Goal: Use online tool/utility: Utilize a website feature to perform a specific function

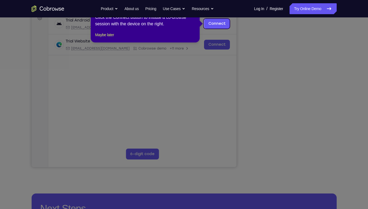
click at [345, 71] on icon at bounding box center [186, 104] width 372 height 209
click at [296, 145] on icon at bounding box center [186, 104] width 372 height 209
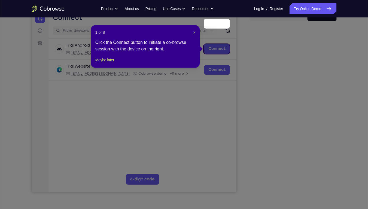
scroll to position [55, 0]
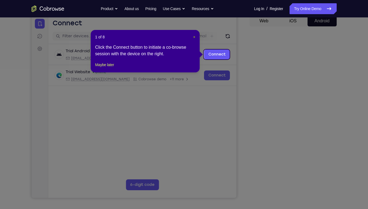
click at [195, 37] on span "×" at bounding box center [194, 37] width 2 height 4
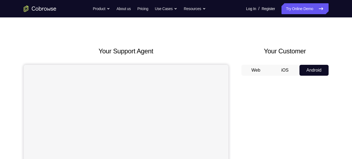
scroll to position [6, 0]
click at [290, 70] on button "iOS" at bounding box center [285, 70] width 29 height 11
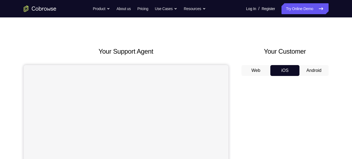
click at [315, 70] on button "Android" at bounding box center [314, 70] width 29 height 11
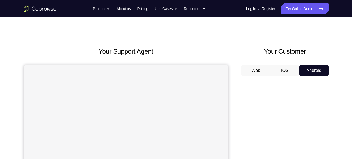
click at [255, 72] on button "Web" at bounding box center [256, 70] width 29 height 11
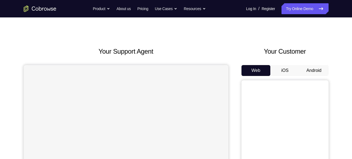
click at [299, 65] on button "iOS" at bounding box center [285, 70] width 29 height 11
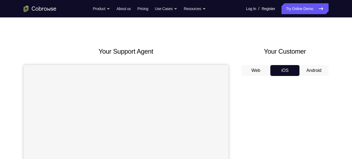
click at [325, 67] on button "Android" at bounding box center [314, 70] width 29 height 11
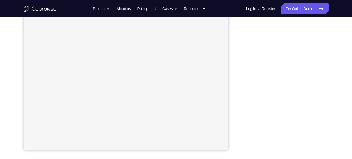
scroll to position [103, 0]
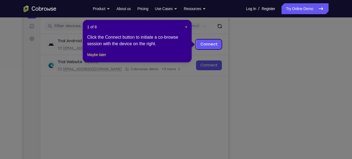
scroll to position [65, 0]
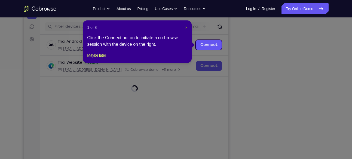
click at [186, 27] on span "×" at bounding box center [186, 27] width 2 height 4
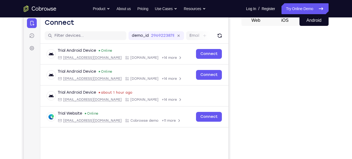
scroll to position [56, 0]
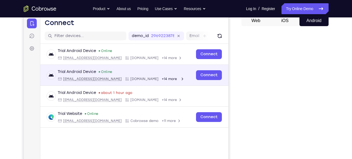
click at [122, 76] on div "Trial Android Device Online android@example.com Cobrowse.io +14 more" at bounding box center [121, 75] width 127 height 12
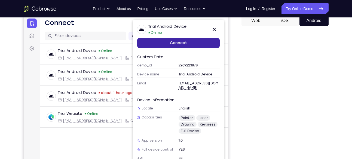
click at [209, 43] on link "Connect" at bounding box center [178, 43] width 83 height 10
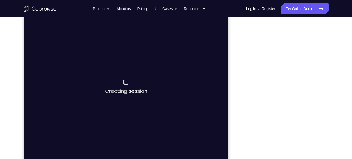
scroll to position [74, 0]
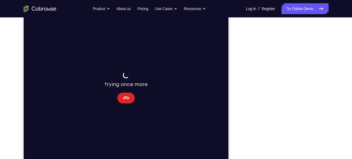
click at [129, 96] on icon "Cancel" at bounding box center [126, 98] width 7 height 7
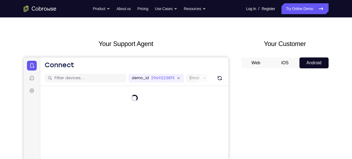
scroll to position [10, 0]
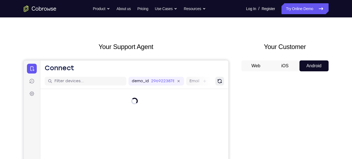
click at [219, 80] on icon "Refresh" at bounding box center [219, 81] width 5 height 5
click at [219, 80] on icon "Refresh" at bounding box center [220, 81] width 6 height 6
click at [219, 80] on icon "Refresh" at bounding box center [219, 81] width 5 height 5
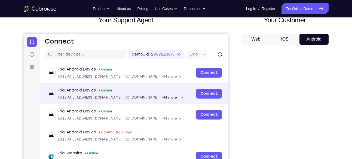
scroll to position [37, 0]
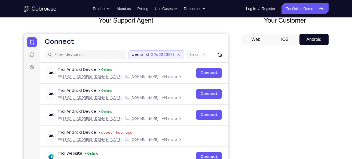
click at [178, 55] on icon at bounding box center [178, 55] width 4 height 4
click at [31, 55] on icon at bounding box center [31, 54] width 5 height 5
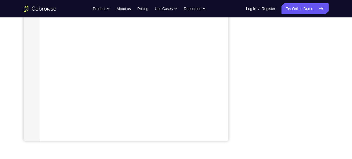
scroll to position [108, 0]
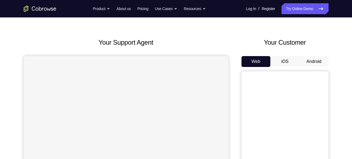
scroll to position [15, 0]
click at [310, 57] on button "Android" at bounding box center [314, 61] width 29 height 11
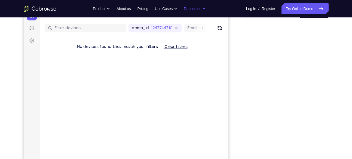
scroll to position [0, 0]
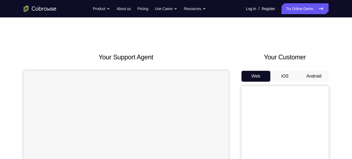
scroll to position [38, 0]
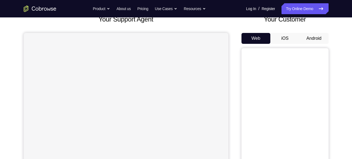
click at [318, 34] on button "Android" at bounding box center [314, 38] width 29 height 11
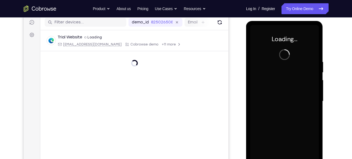
scroll to position [0, 0]
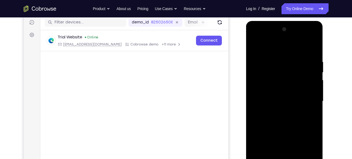
click at [298, 63] on div at bounding box center [285, 101] width 69 height 153
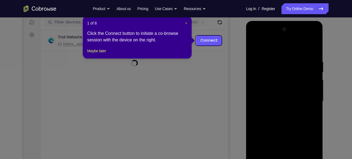
click at [186, 22] on span "×" at bounding box center [186, 23] width 2 height 4
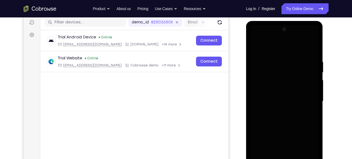
click at [263, 65] on div at bounding box center [285, 101] width 69 height 153
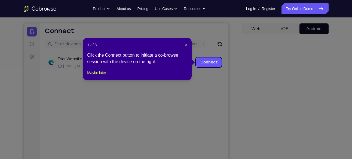
click at [300, 105] on icon at bounding box center [178, 79] width 357 height 159
click at [185, 44] on span "×" at bounding box center [186, 45] width 2 height 4
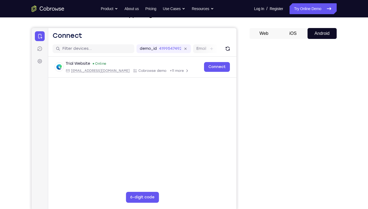
scroll to position [43, 0]
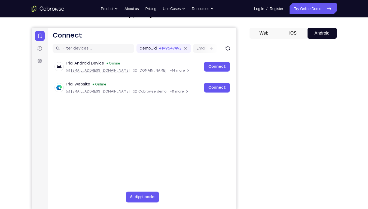
click at [352, 148] on div "Your Support Agent Your Customer Web iOS Android Next Steps We’d be happy to gi…" at bounding box center [184, 154] width 349 height 360
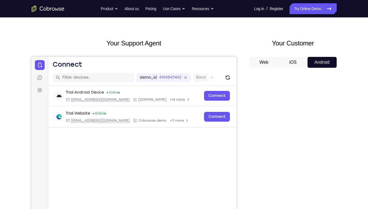
scroll to position [14, 0]
click at [285, 65] on button "iOS" at bounding box center [293, 62] width 29 height 11
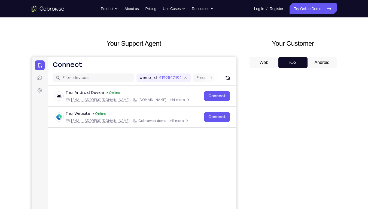
click at [267, 65] on button "Web" at bounding box center [264, 62] width 29 height 11
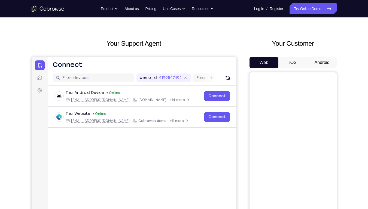
drag, startPoint x: 302, startPoint y: 55, endPoint x: 298, endPoint y: 60, distance: 6.8
click at [298, 60] on div "Your Customer Web iOS Android" at bounding box center [293, 139] width 87 height 201
click at [298, 60] on button "iOS" at bounding box center [293, 62] width 29 height 11
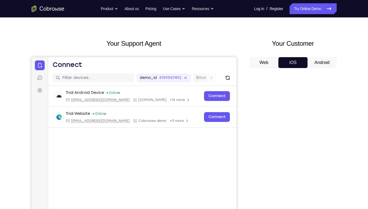
click at [318, 63] on button "Android" at bounding box center [322, 62] width 29 height 11
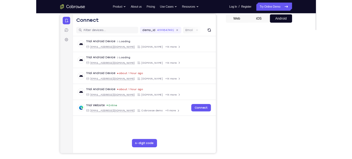
scroll to position [0, 0]
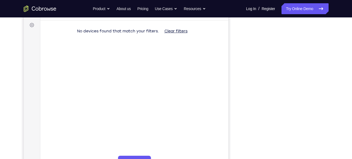
scroll to position [79, 0]
